Goal: Information Seeking & Learning: Compare options

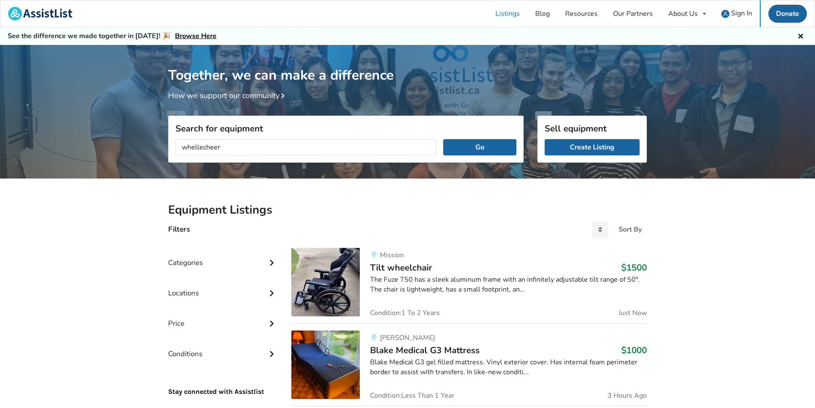
click at [443, 139] on button "Go" at bounding box center [479, 147] width 73 height 16
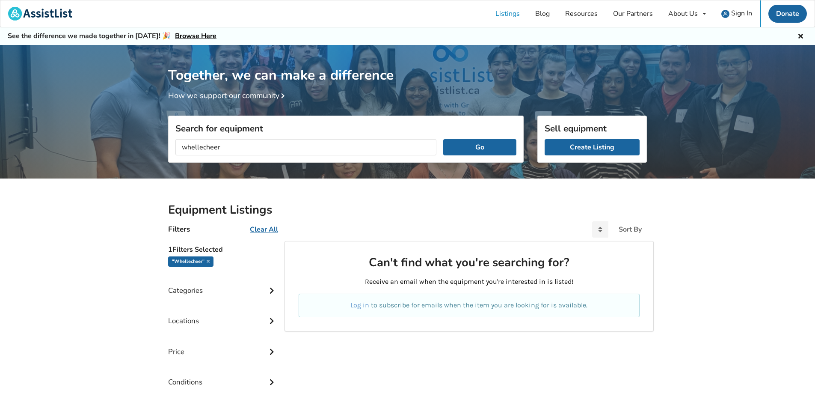
click at [211, 148] on input "whellecheer" at bounding box center [306, 147] width 261 height 16
click at [443, 139] on button "Go" at bounding box center [479, 147] width 73 height 16
click at [194, 149] on input "whellechair" at bounding box center [306, 147] width 261 height 16
click at [443, 139] on button "Go" at bounding box center [479, 147] width 73 height 16
click at [204, 146] on input "wheelechair" at bounding box center [306, 147] width 261 height 16
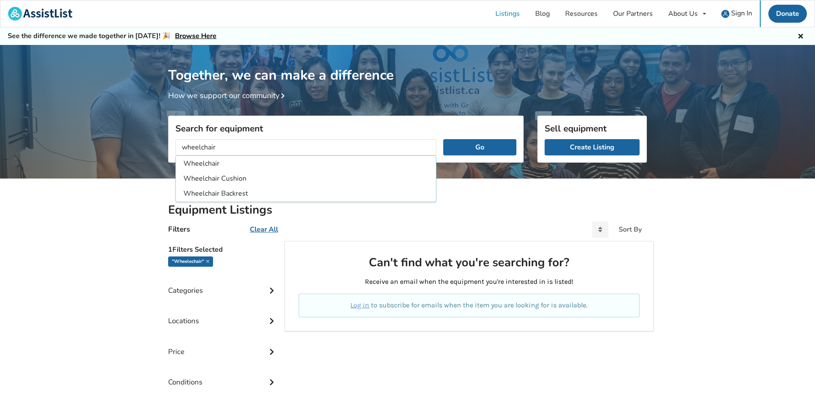
type input "wheelchair"
click at [443, 139] on button "Go" at bounding box center [479, 147] width 73 height 16
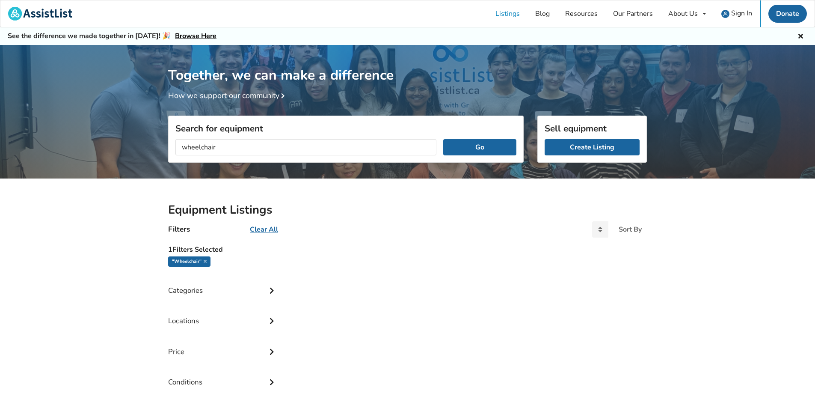
click at [271, 229] on u "Clear All" at bounding box center [264, 229] width 28 height 9
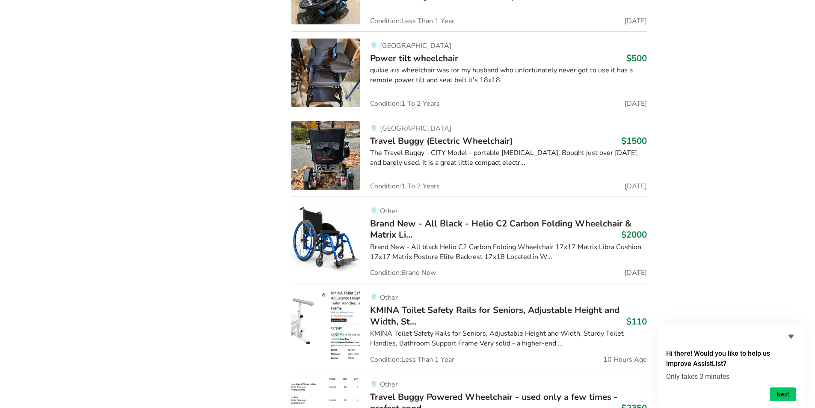
scroll to position [899, 0]
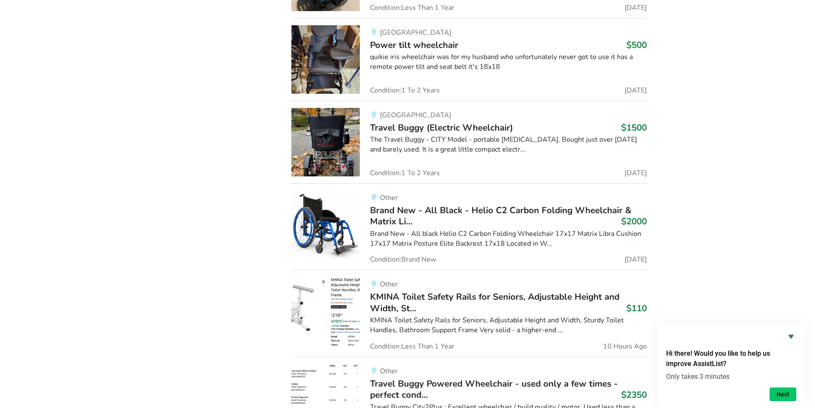
click at [396, 226] on span "Brand New - All Black - Helio C2 Carbon Folding Wheelchair & Matrix Li..." at bounding box center [501, 215] width 262 height 23
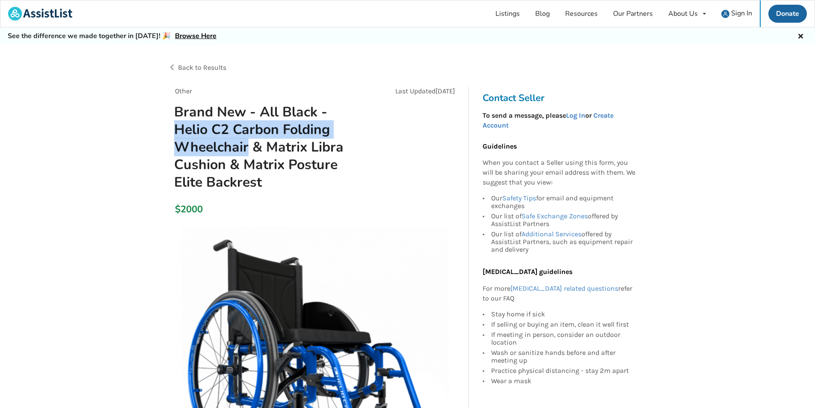
drag, startPoint x: 176, startPoint y: 131, endPoint x: 247, endPoint y: 154, distance: 75.3
click at [247, 154] on h1 "Brand New - All Black - Helio C2 Carbon Folding Wheelchair & Matrix Libra Cushi…" at bounding box center [268, 147] width 202 height 88
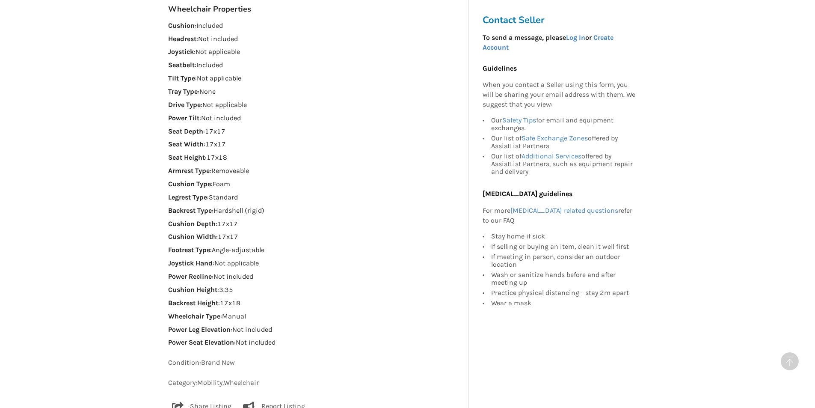
scroll to position [728, 0]
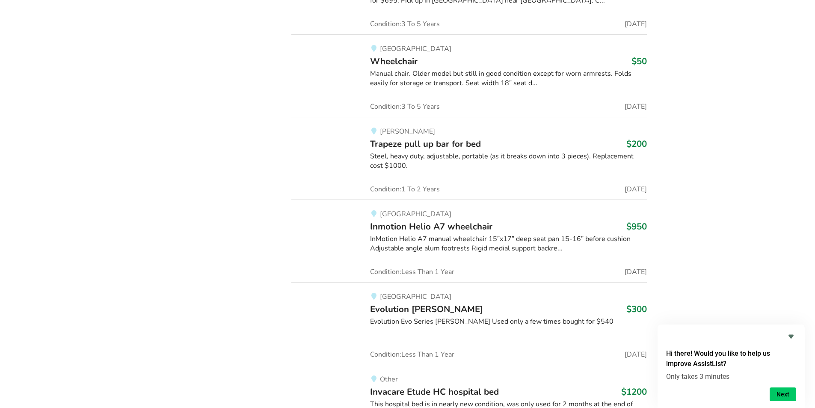
scroll to position [3822, 0]
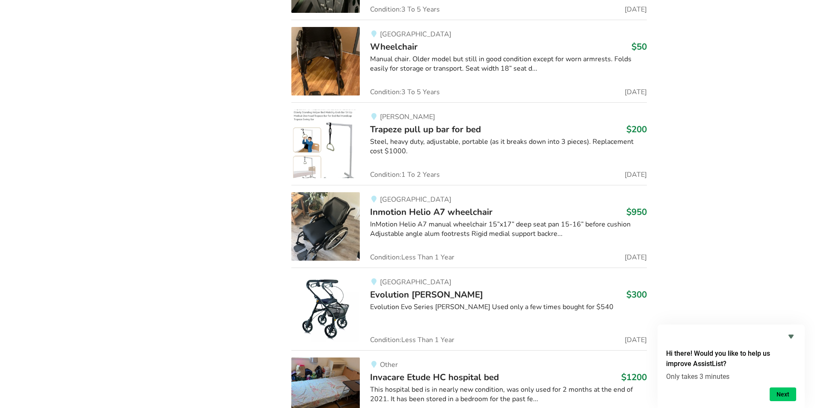
click at [436, 206] on span "Inmotion Helio A7 wheelchair" at bounding box center [431, 212] width 122 height 12
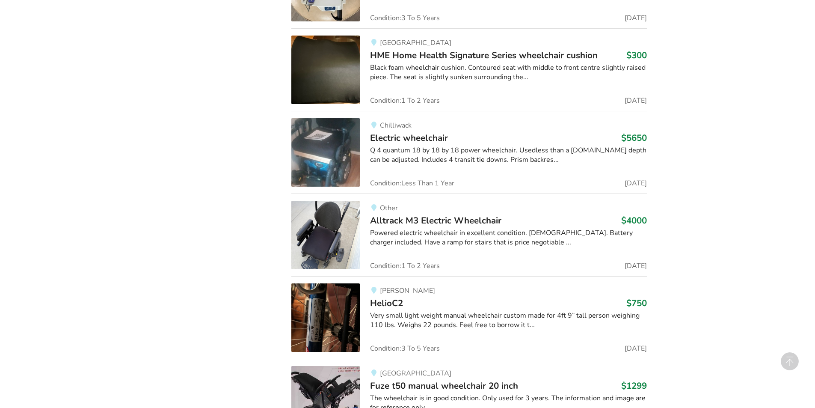
scroll to position [4992, 0]
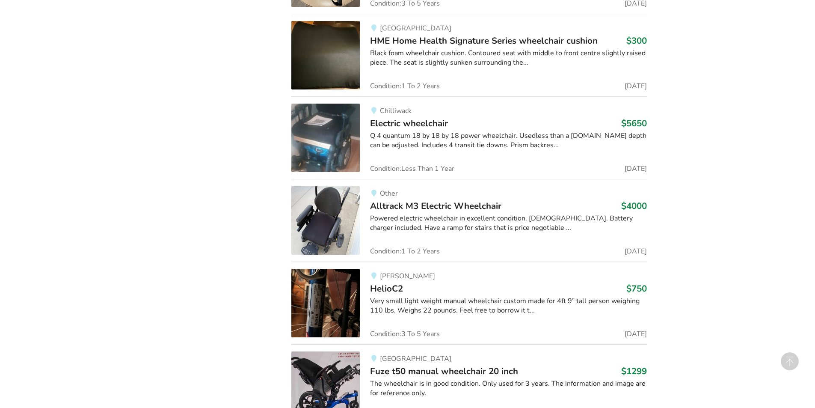
click at [380, 283] on span "HelioC2" at bounding box center [386, 289] width 33 height 12
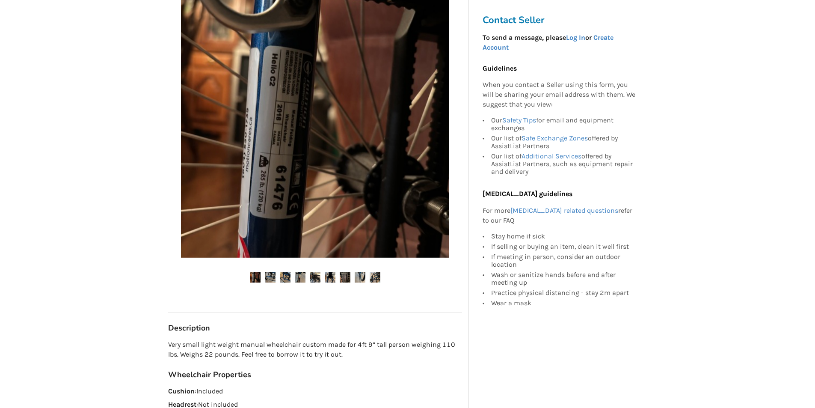
scroll to position [214, 0]
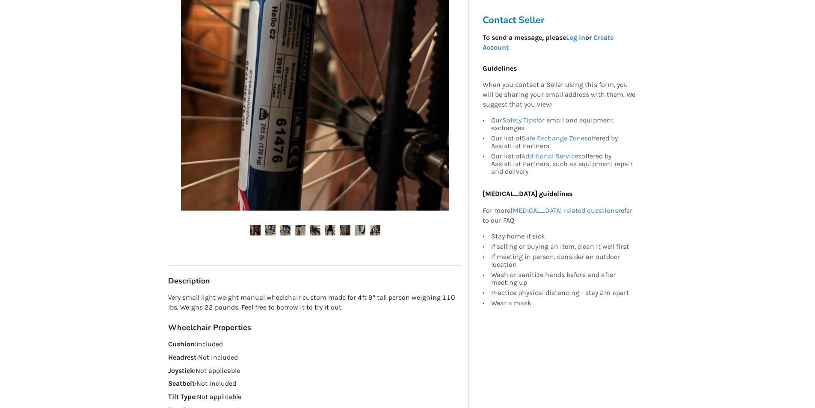
click at [272, 230] on img at bounding box center [270, 230] width 11 height 11
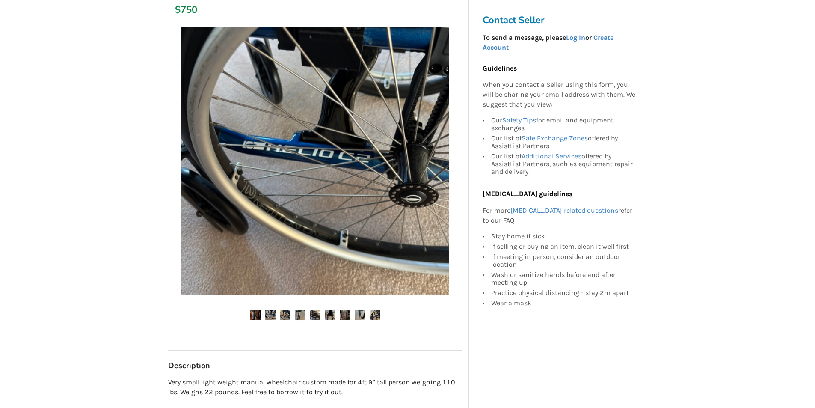
scroll to position [128, 0]
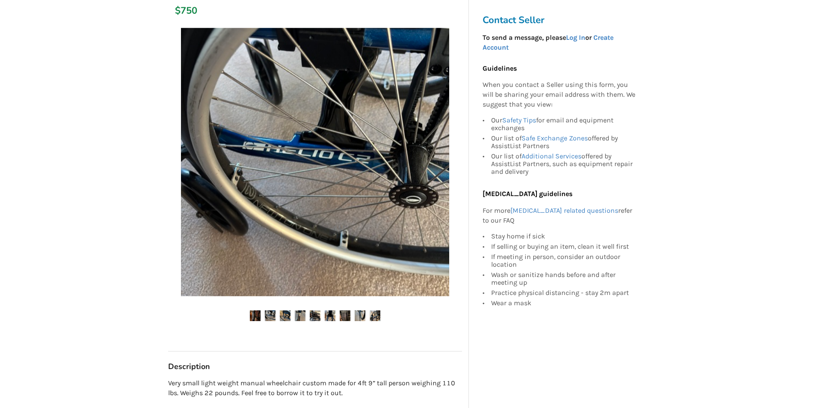
click at [286, 315] on img at bounding box center [285, 315] width 11 height 11
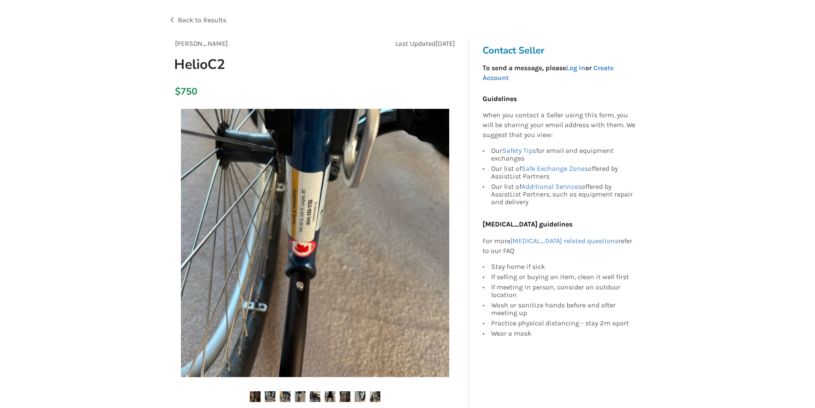
scroll to position [43, 0]
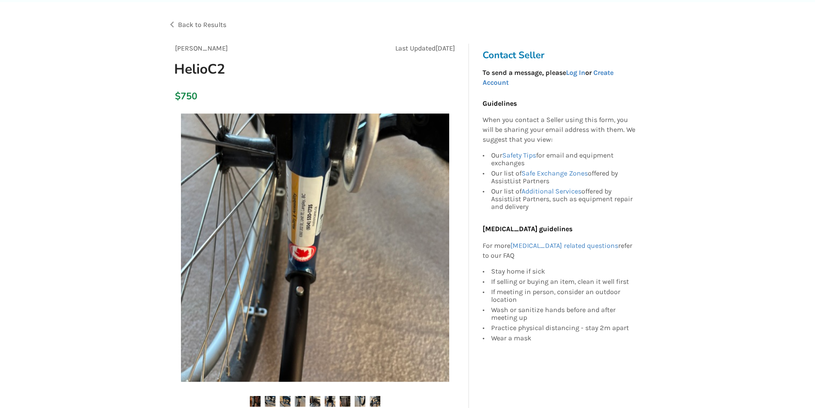
click at [294, 399] on ul at bounding box center [315, 402] width 294 height 12
click at [312, 402] on img at bounding box center [315, 401] width 11 height 11
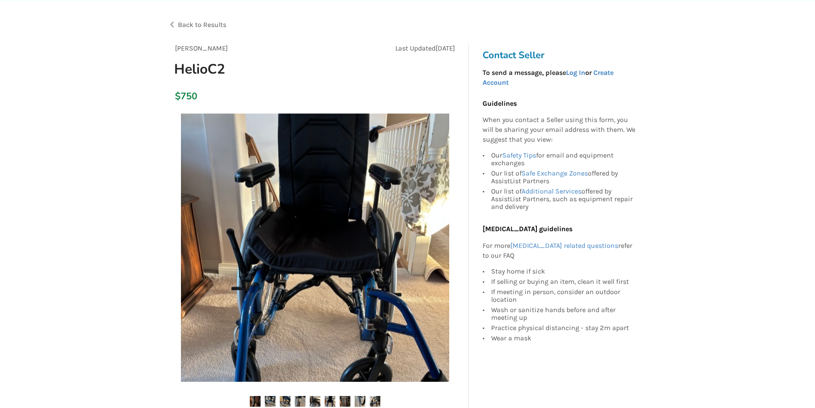
click at [328, 401] on img at bounding box center [330, 401] width 11 height 11
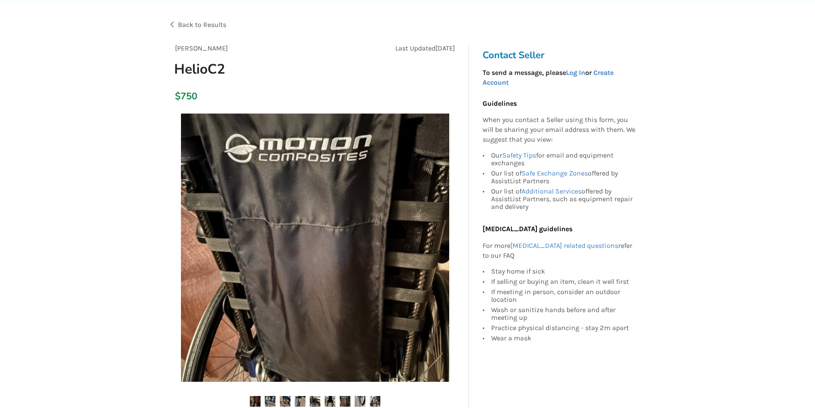
click at [348, 398] on img at bounding box center [345, 401] width 11 height 11
click at [354, 400] on ul at bounding box center [315, 402] width 294 height 12
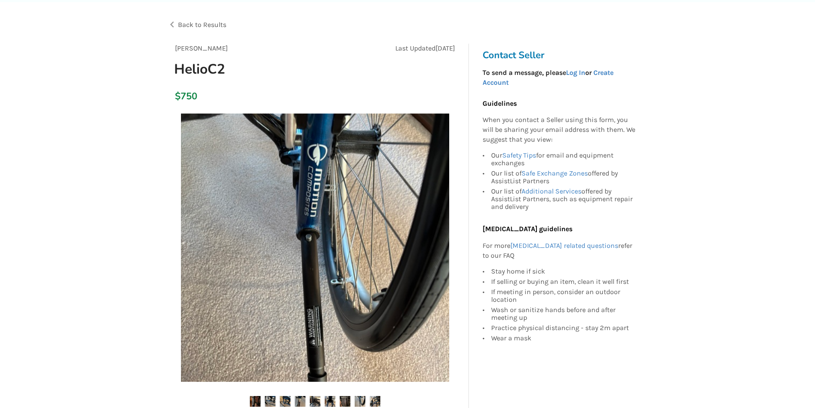
click at [354, 400] on ul at bounding box center [315, 402] width 294 height 12
click at [376, 400] on img at bounding box center [375, 401] width 11 height 11
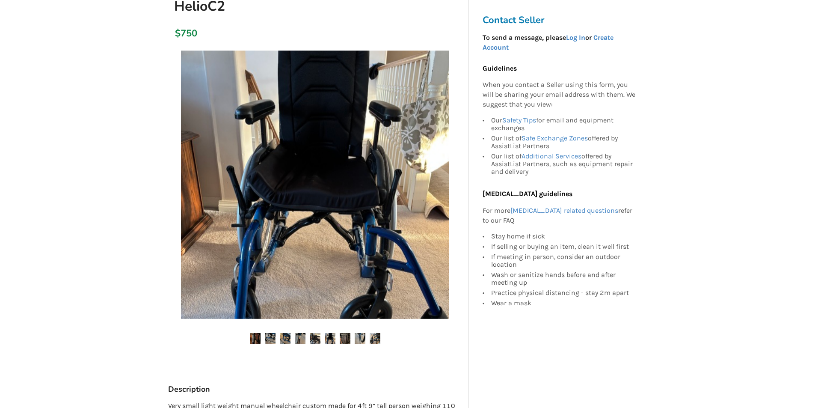
scroll to position [0, 0]
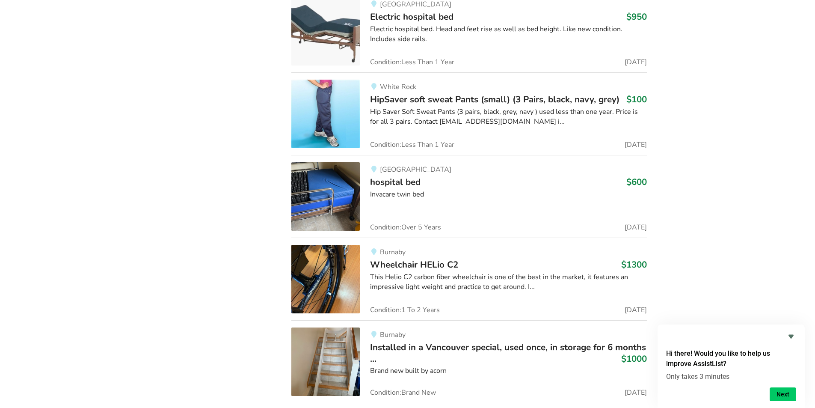
scroll to position [43011, 0]
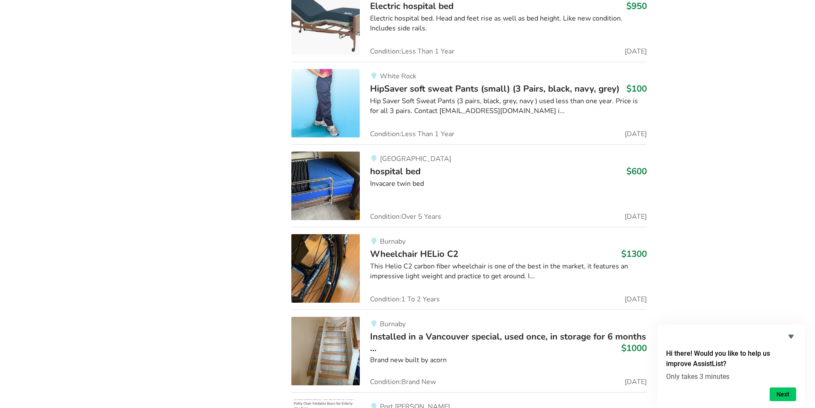
click at [484, 248] on h3 "Wheelchair HELio C2 $1300" at bounding box center [508, 253] width 277 height 11
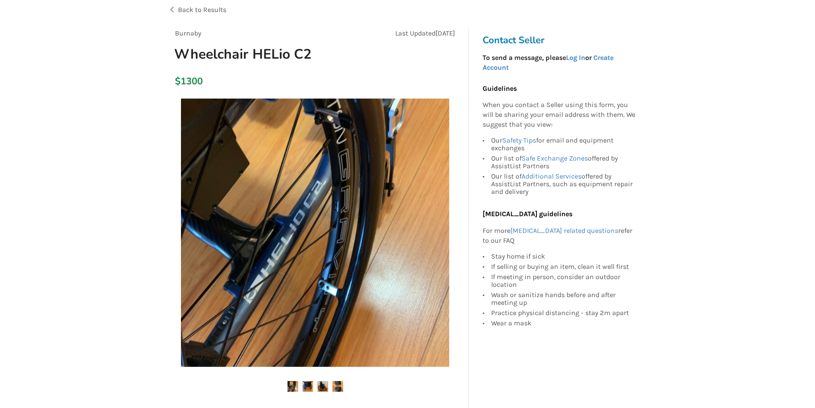
scroll to position [214, 0]
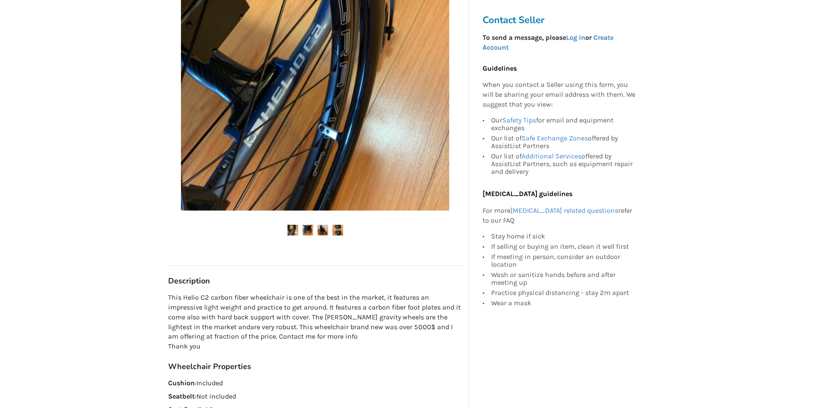
click at [309, 233] on img at bounding box center [308, 230] width 11 height 11
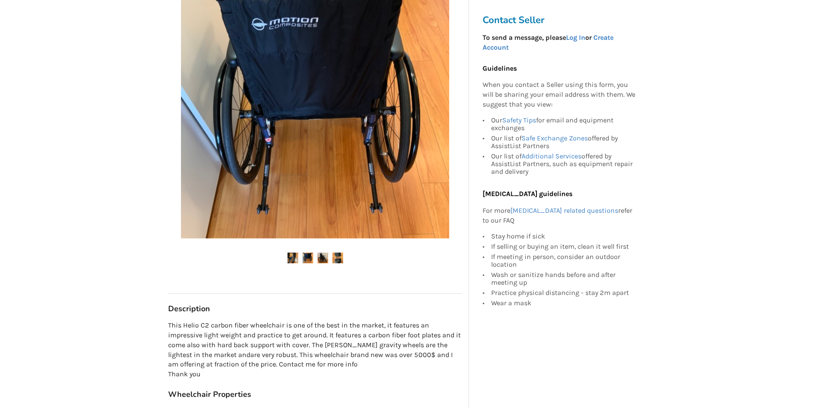
scroll to position [128, 0]
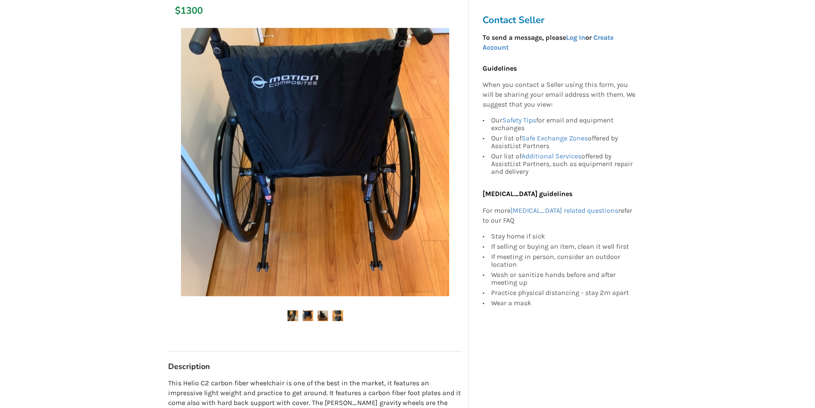
click at [328, 317] on ul at bounding box center [315, 316] width 294 height 12
click at [327, 320] on img at bounding box center [323, 315] width 11 height 11
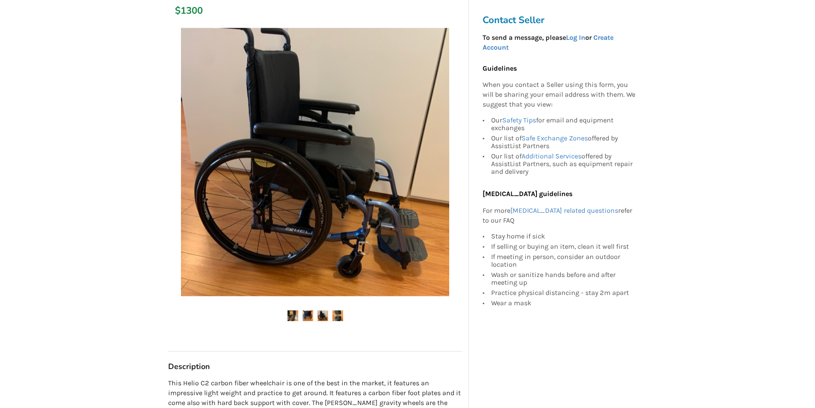
click at [336, 319] on img at bounding box center [338, 315] width 11 height 11
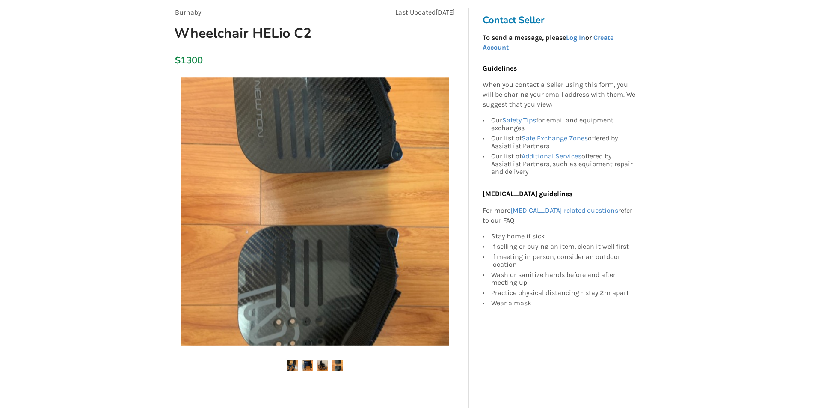
scroll to position [86, 0]
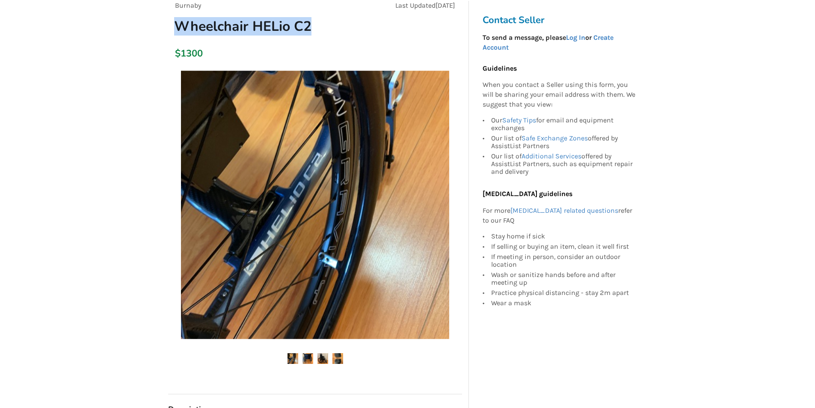
drag, startPoint x: 325, startPoint y: 26, endPoint x: 171, endPoint y: 35, distance: 154.3
click at [171, 35] on h1 "Wheelchair HELio C2" at bounding box center [268, 27] width 202 height 18
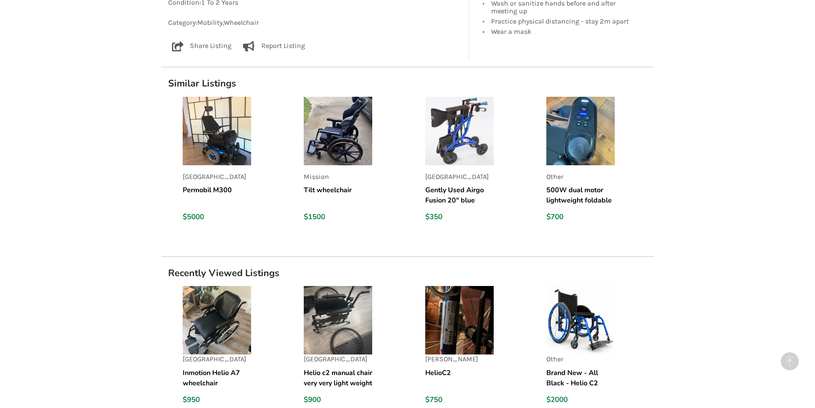
scroll to position [831, 0]
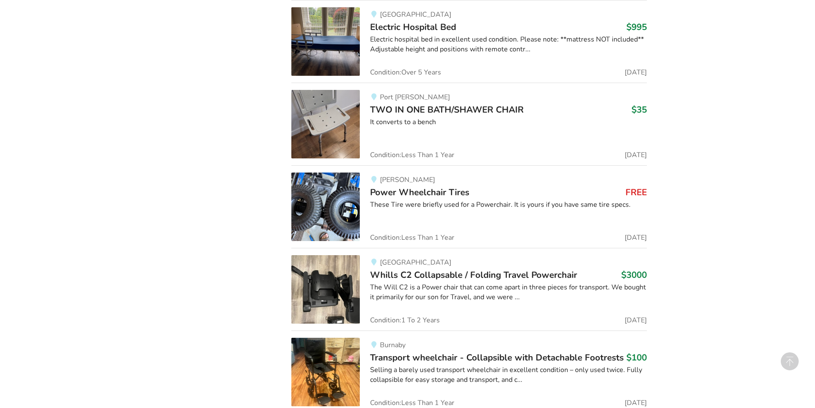
scroll to position [43011, 0]
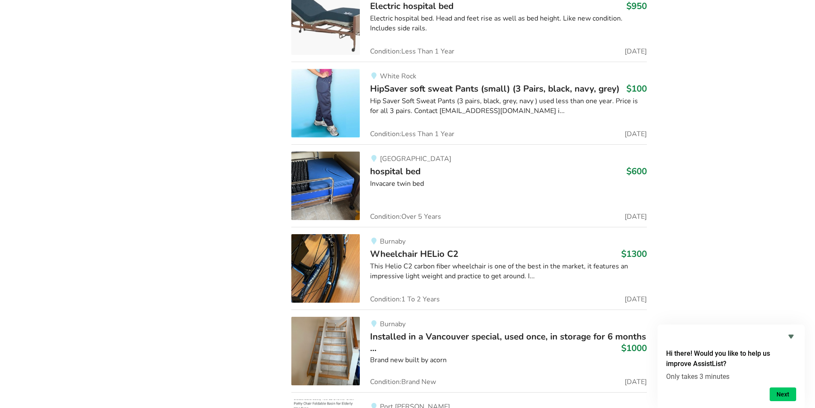
click at [416, 248] on span "Wheelchair HELio C2" at bounding box center [414, 254] width 88 height 12
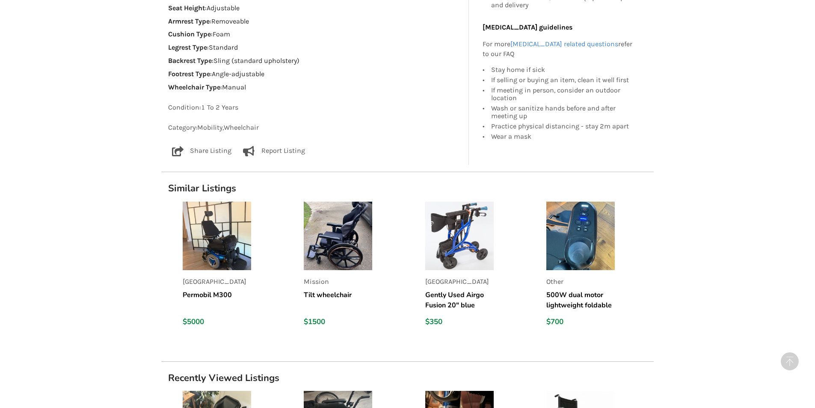
scroll to position [831, 0]
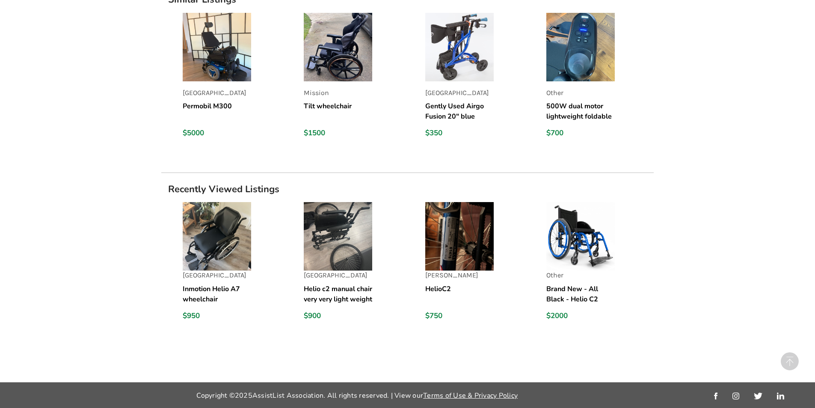
click at [348, 291] on h5 "Helio c2 manual chair very very light weight" at bounding box center [338, 294] width 68 height 21
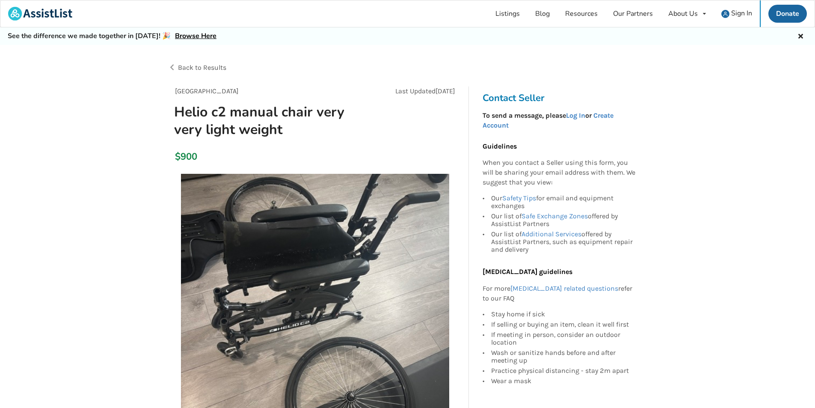
click at [198, 65] on span "Back to Results" at bounding box center [202, 67] width 48 height 8
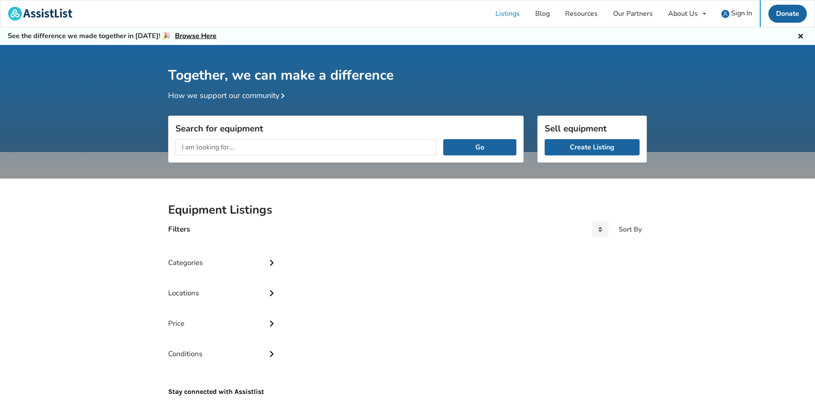
scroll to position [45, 0]
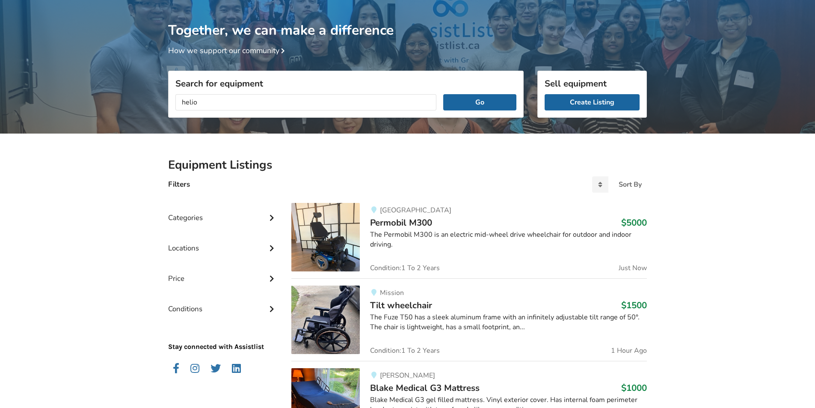
type input "helio"
click at [443, 94] on button "Go" at bounding box center [479, 102] width 73 height 16
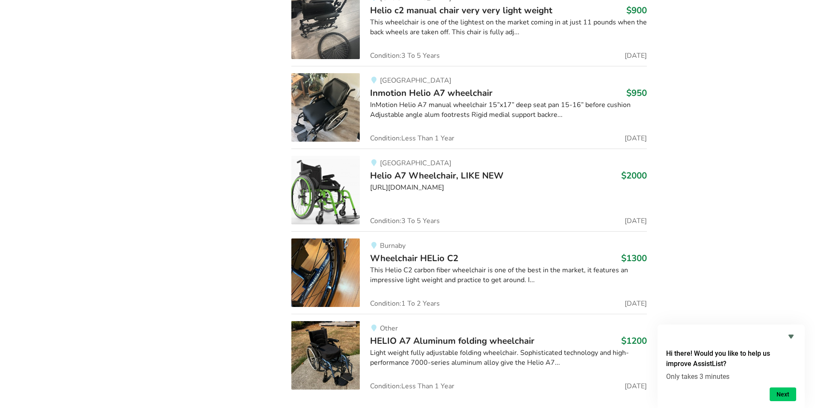
scroll to position [813, 0]
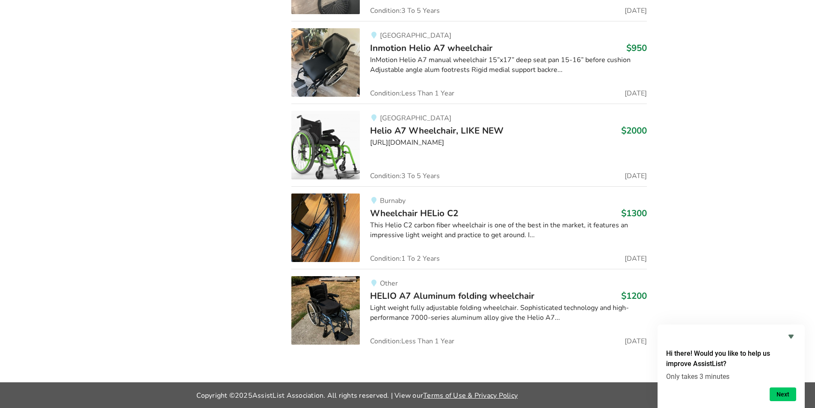
click at [430, 301] on span "HELIO A7 Aluminum folding wheelchair" at bounding box center [452, 296] width 164 height 12
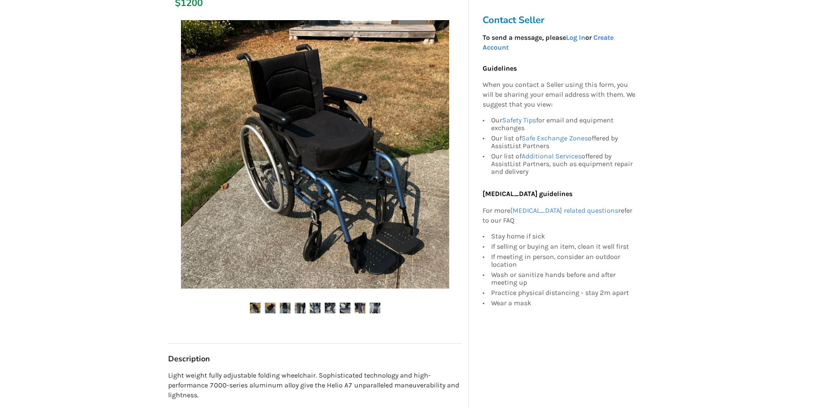
scroll to position [171, 0]
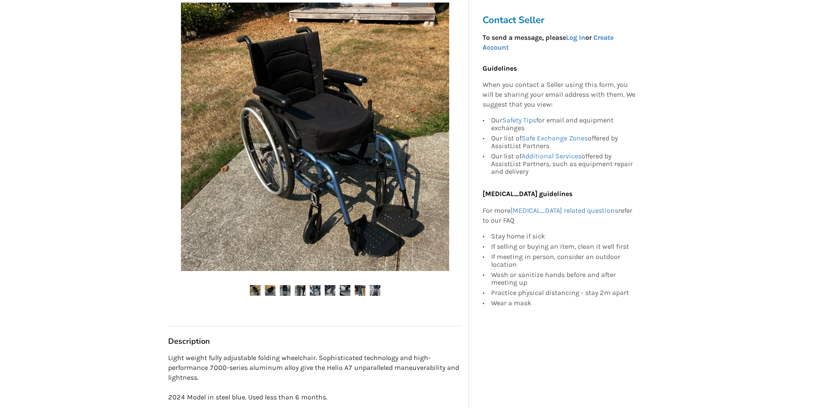
click at [277, 292] on ul at bounding box center [315, 291] width 294 height 12
click at [271, 288] on img at bounding box center [270, 290] width 11 height 11
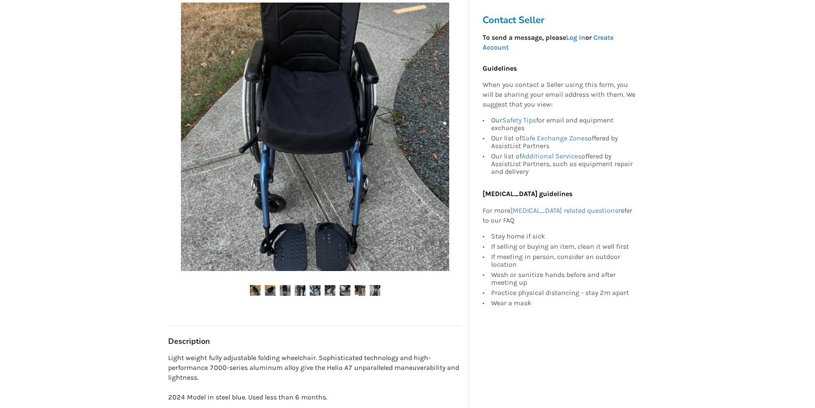
click at [287, 288] on img at bounding box center [285, 290] width 11 height 11
click at [301, 288] on img at bounding box center [300, 290] width 11 height 11
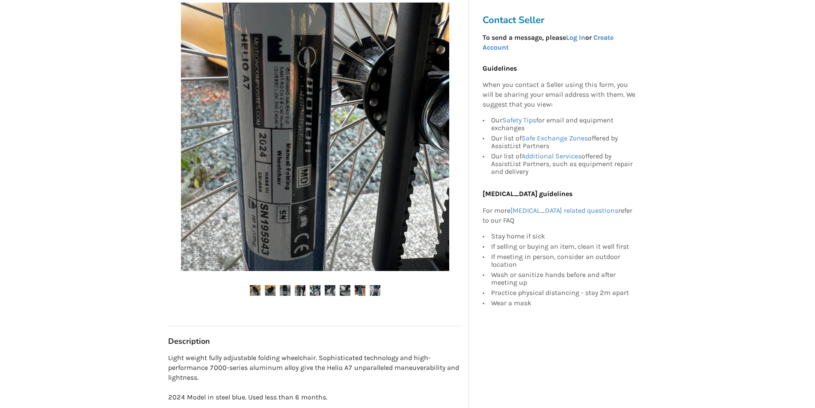
click at [320, 290] on img at bounding box center [315, 290] width 11 height 11
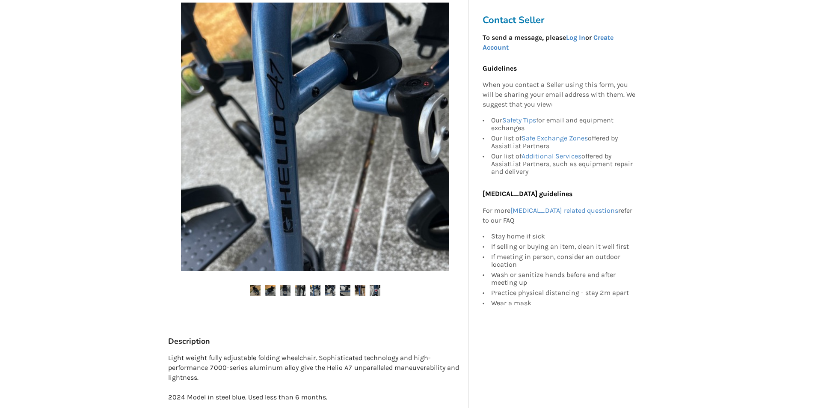
click at [326, 292] on img at bounding box center [330, 290] width 11 height 11
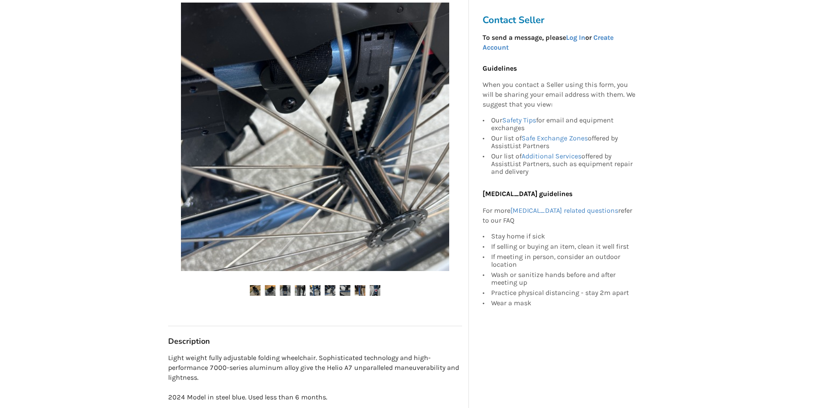
click at [346, 292] on img at bounding box center [345, 290] width 11 height 11
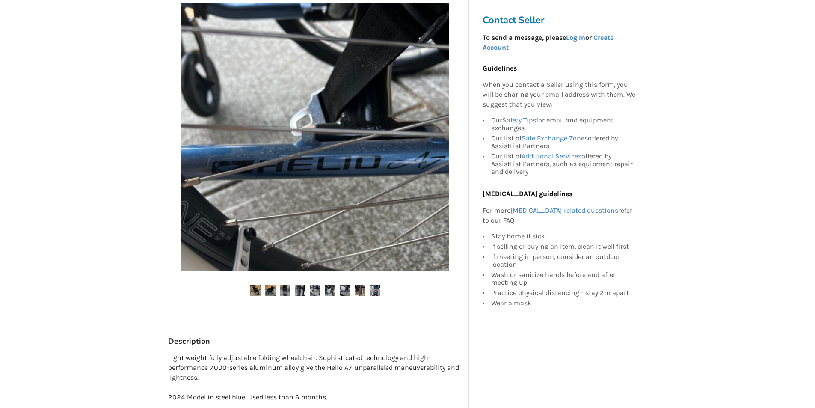
click at [359, 291] on img at bounding box center [360, 290] width 11 height 11
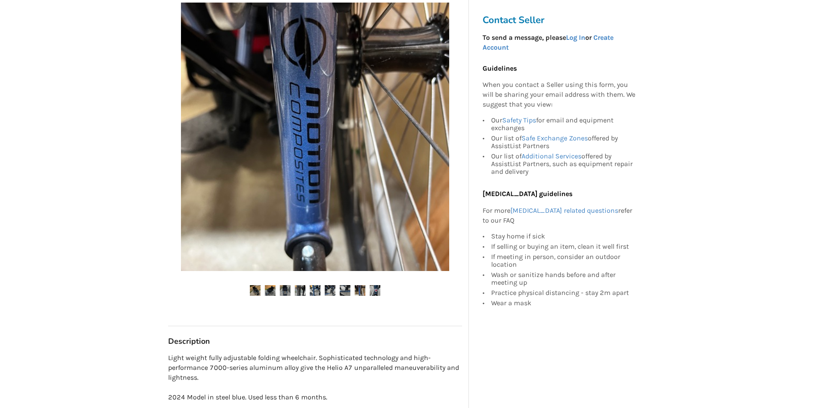
click at [381, 292] on ul at bounding box center [315, 291] width 294 height 12
click at [377, 292] on img at bounding box center [375, 290] width 11 height 11
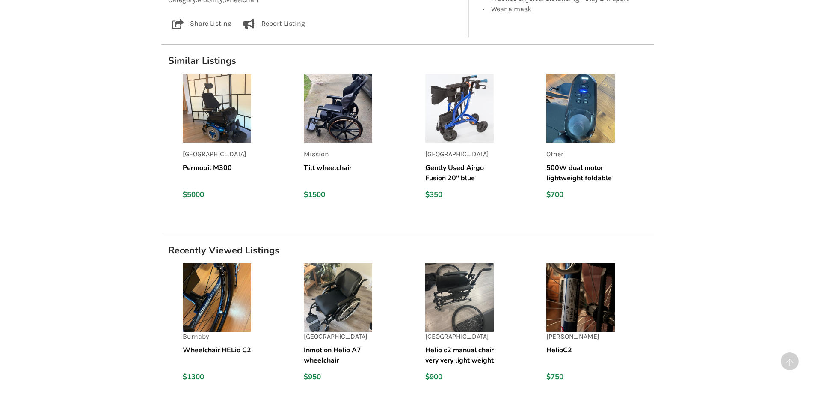
scroll to position [930, 0]
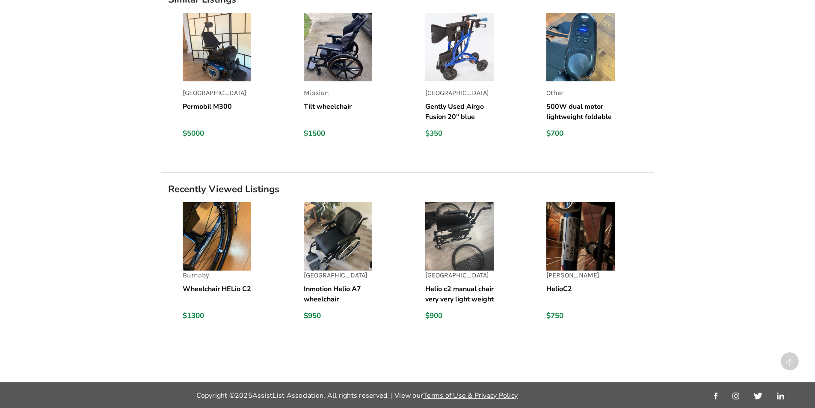
scroll to position [813, 0]
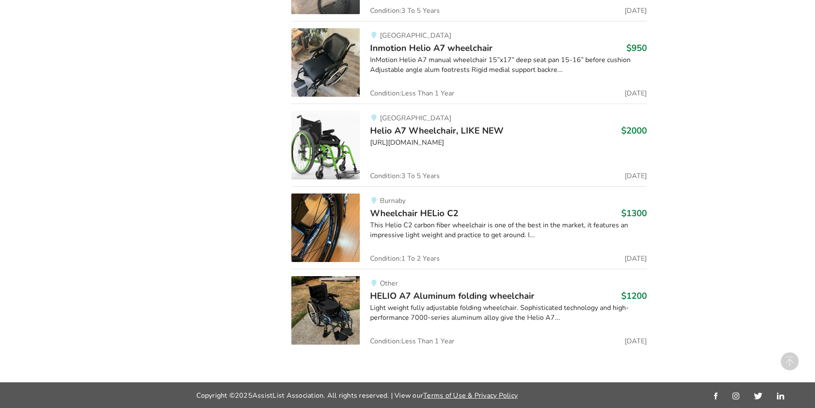
click at [497, 229] on div "This Helio C2 carbon fiber wheelchair is one of the best in the market, it feat…" at bounding box center [508, 230] width 277 height 20
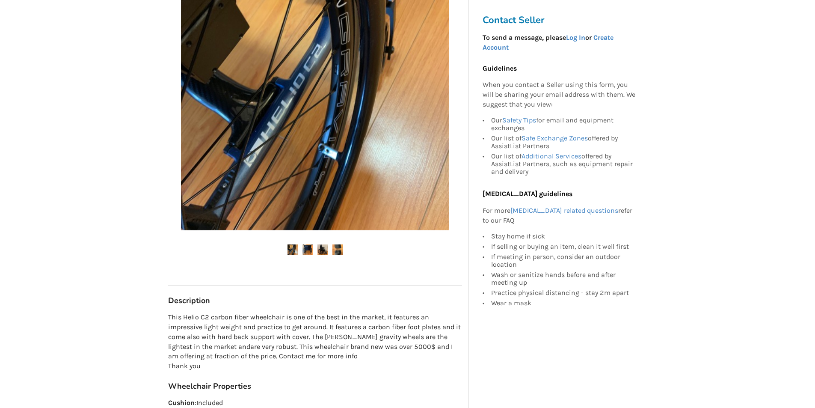
scroll to position [43, 0]
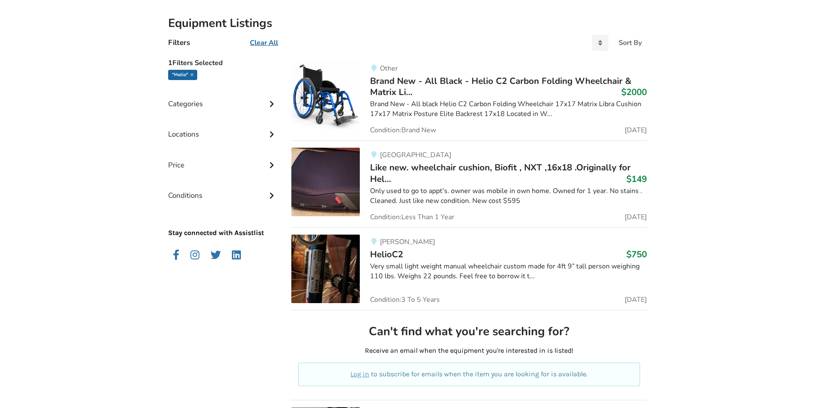
scroll to position [171, 0]
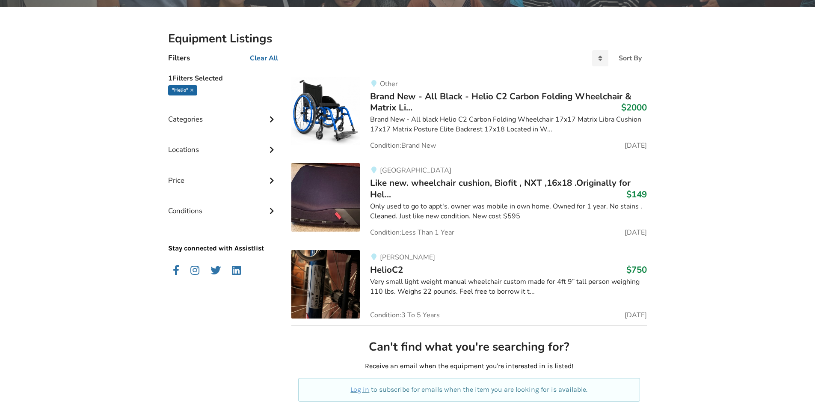
click at [453, 111] on h3 "Brand New - All Black - Helio C2 Carbon Folding Wheelchair & Matrix Li... $2000" at bounding box center [508, 102] width 277 height 23
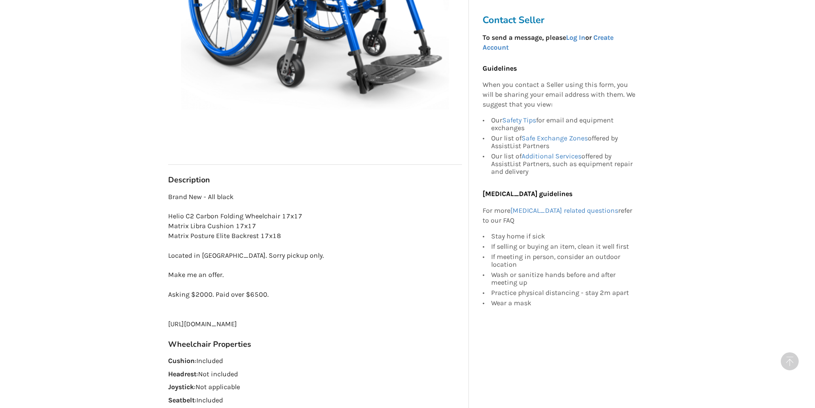
scroll to position [86, 0]
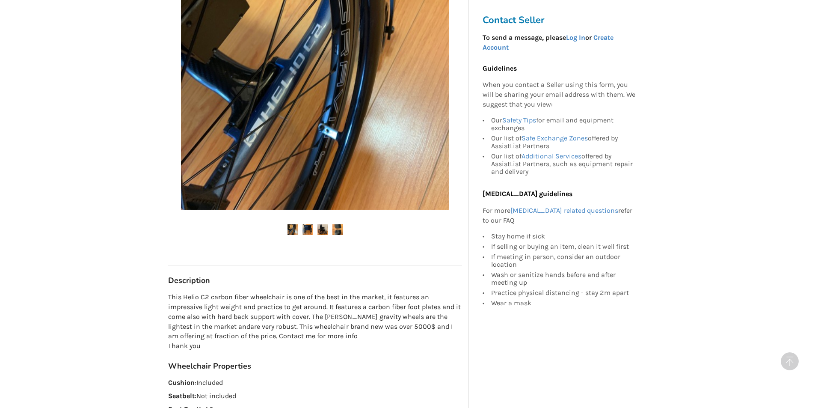
scroll to position [214, 0]
click at [305, 232] on img at bounding box center [308, 230] width 11 height 11
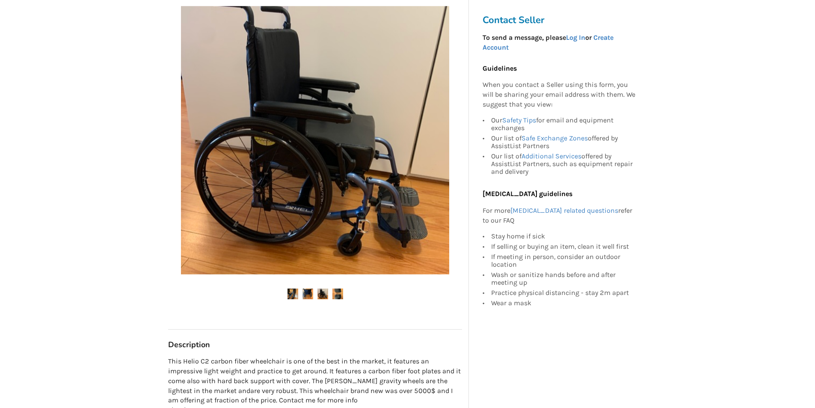
scroll to position [43, 0]
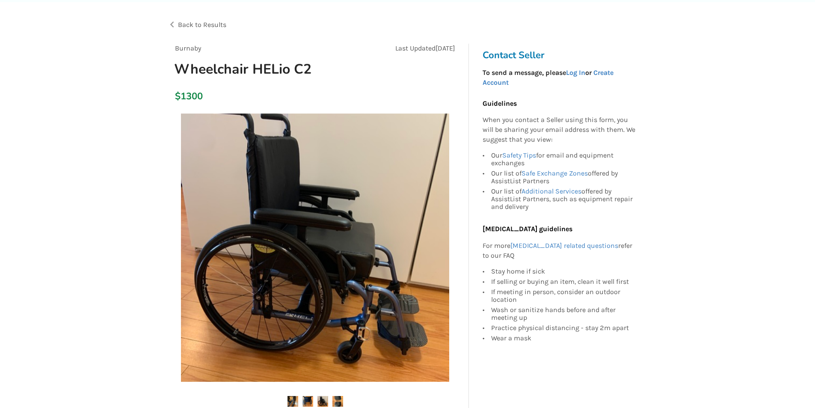
click at [326, 400] on img at bounding box center [323, 401] width 11 height 11
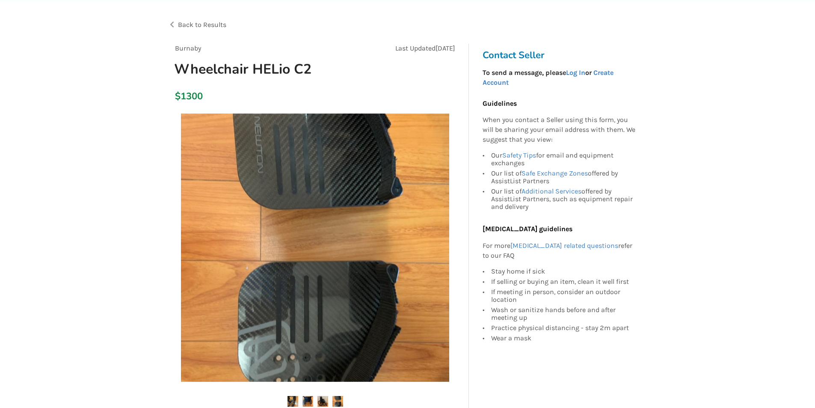
click at [334, 404] on img at bounding box center [338, 401] width 11 height 11
